Goal: Task Accomplishment & Management: Complete application form

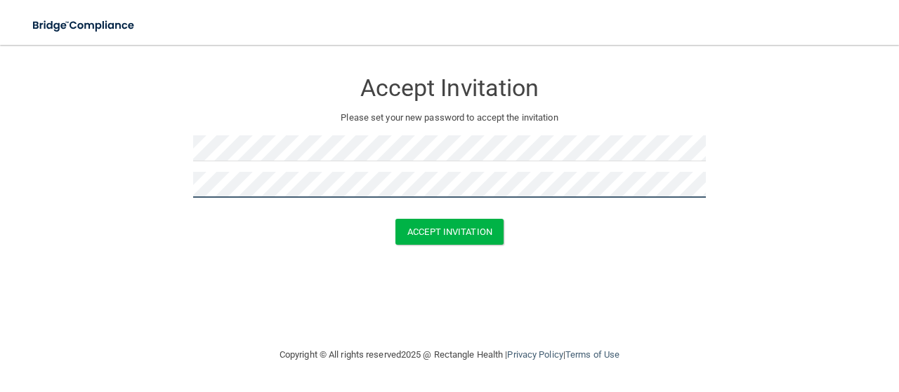
click at [395, 219] on button "Accept Invitation" at bounding box center [449, 232] width 108 height 26
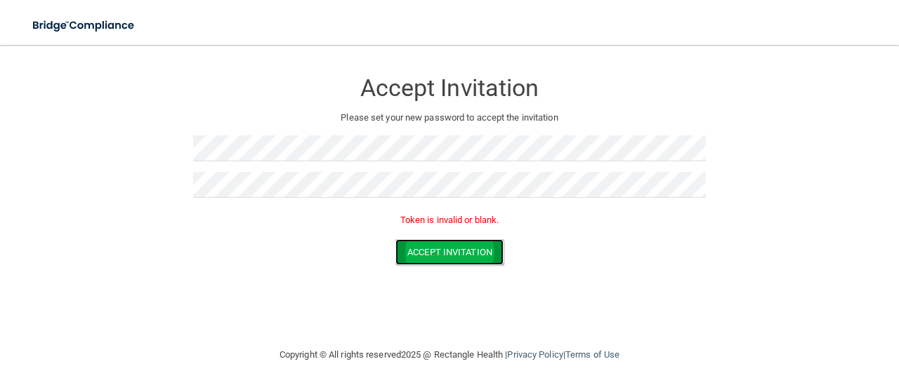
click at [434, 253] on button "Accept Invitation" at bounding box center [449, 252] width 108 height 26
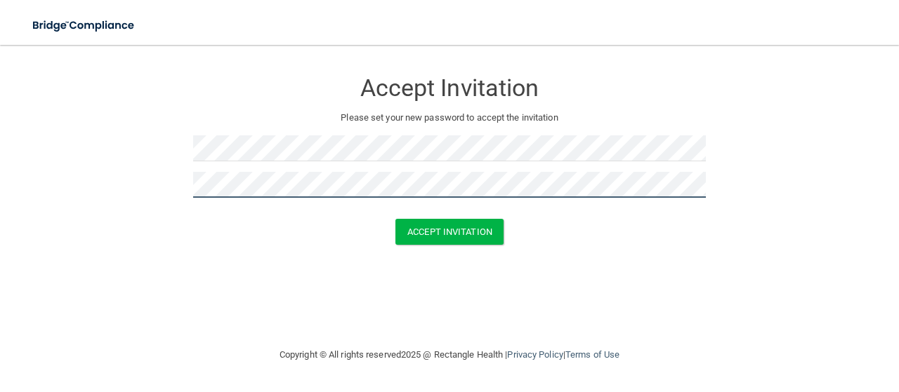
click at [395, 219] on button "Accept Invitation" at bounding box center [449, 232] width 108 height 26
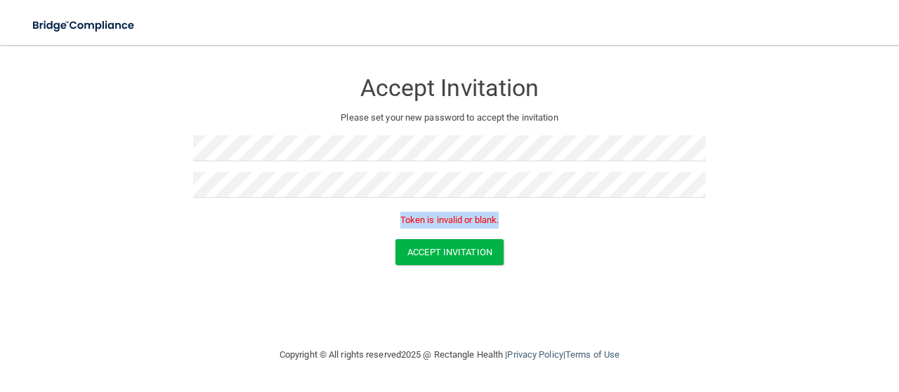
drag, startPoint x: 392, startPoint y: 219, endPoint x: 526, endPoint y: 232, distance: 134.0
click at [526, 232] on div "Token is invalid or blank." at bounding box center [449, 224] width 513 height 31
copy p "Token is invalid or blank."
